Goal: Navigation & Orientation: Find specific page/section

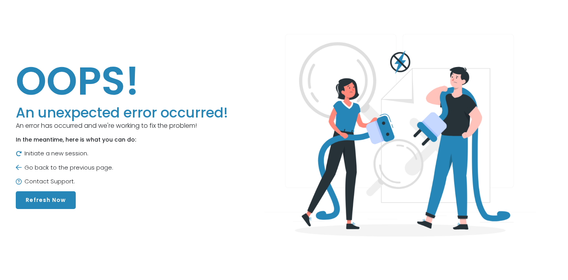
click at [58, 195] on button "Refresh Now" at bounding box center [46, 200] width 60 height 18
